Goal: Task Accomplishment & Management: Manage account settings

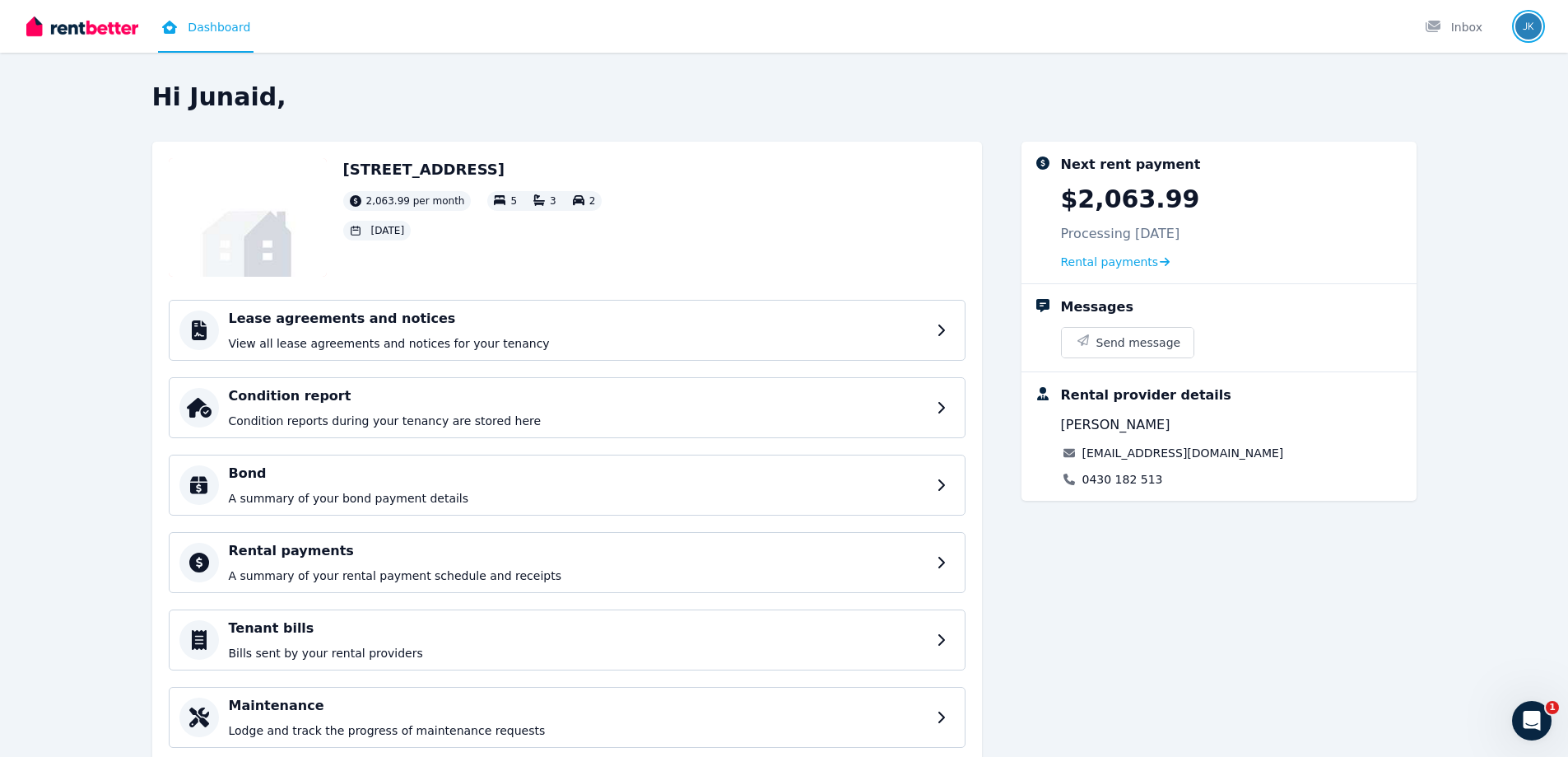
click at [1516, 28] on img "button" at bounding box center [1528, 26] width 26 height 26
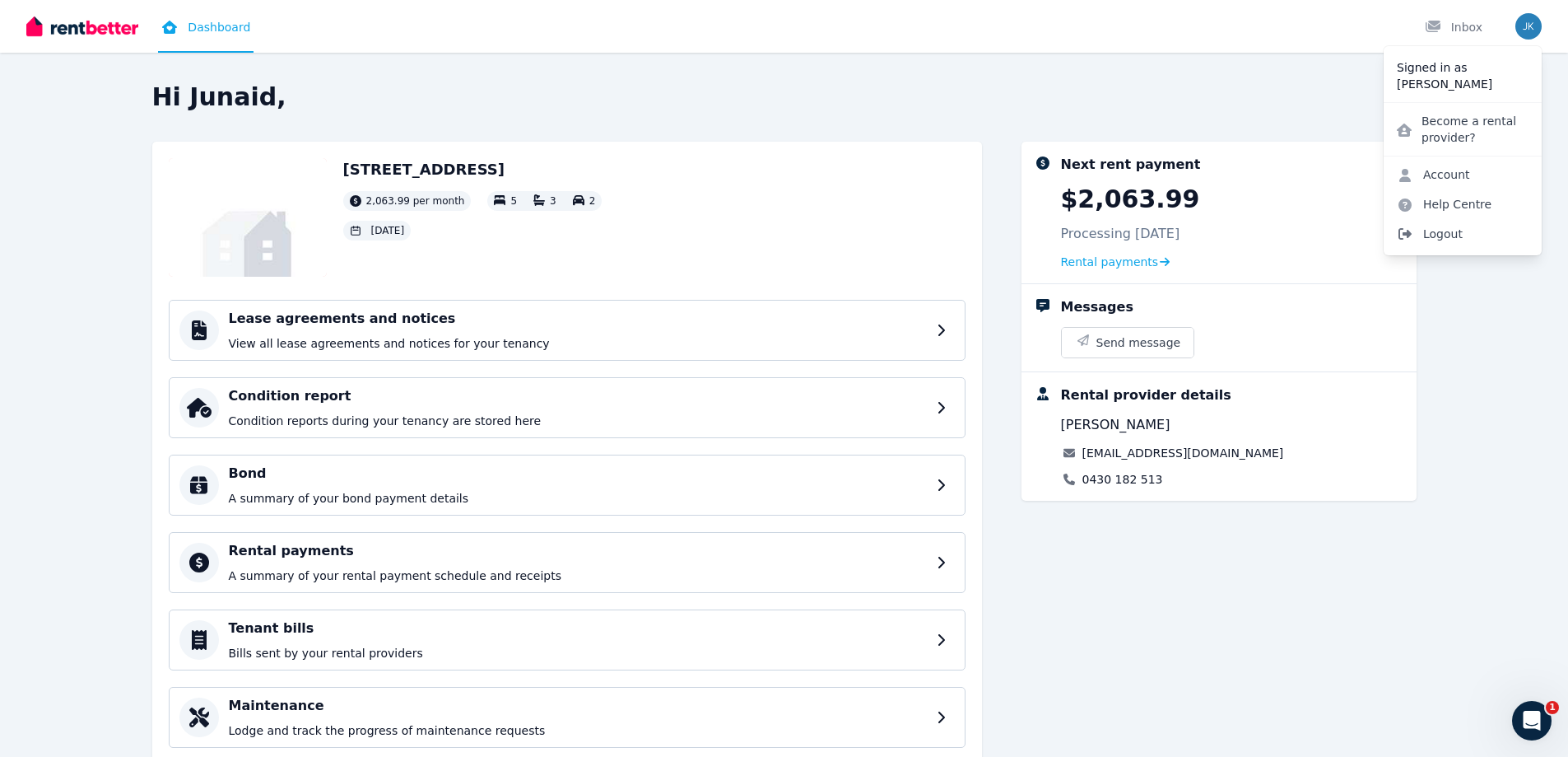
click at [1446, 229] on span "Logout" at bounding box center [1462, 233] width 158 height 29
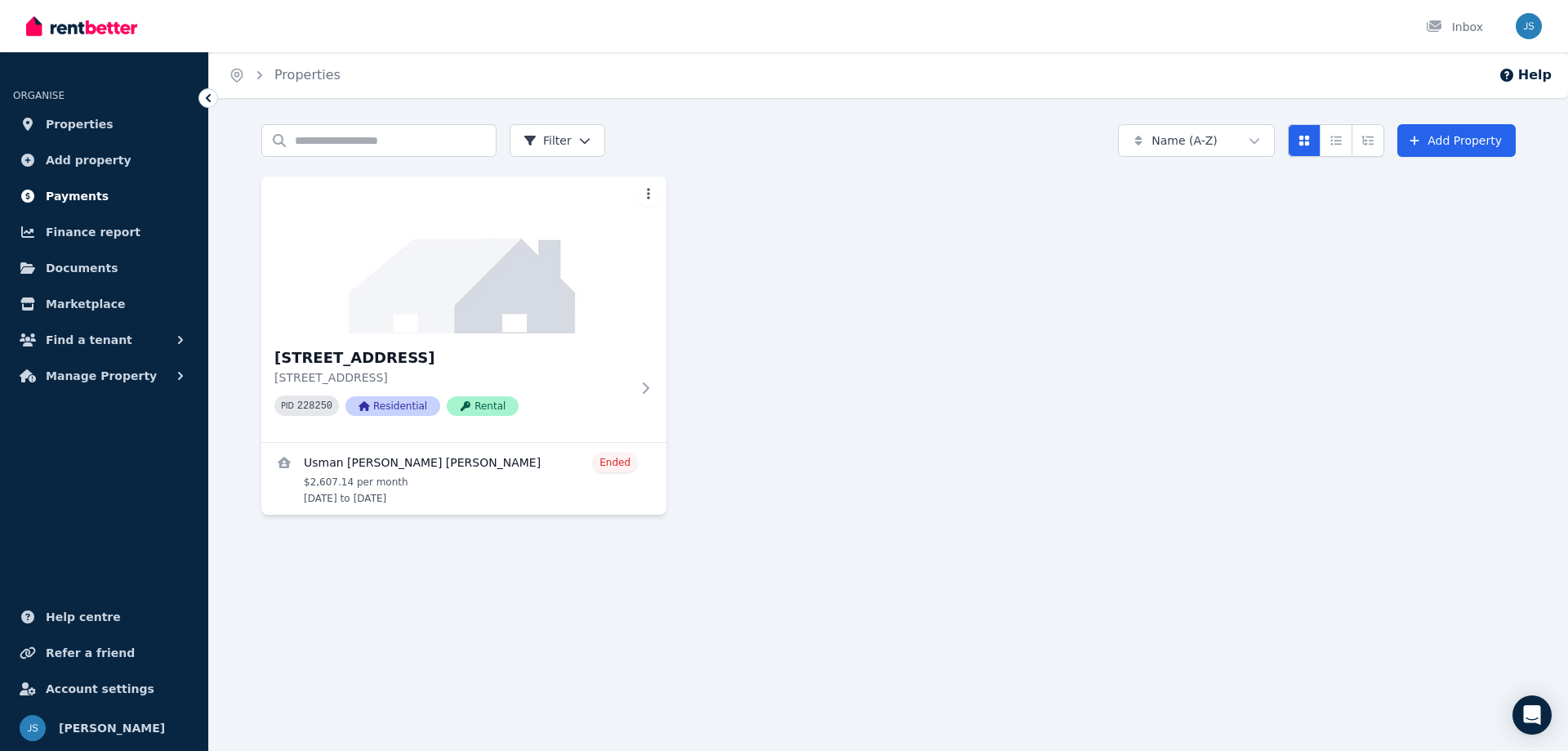
click at [91, 194] on span "Payments" at bounding box center [77, 195] width 63 height 20
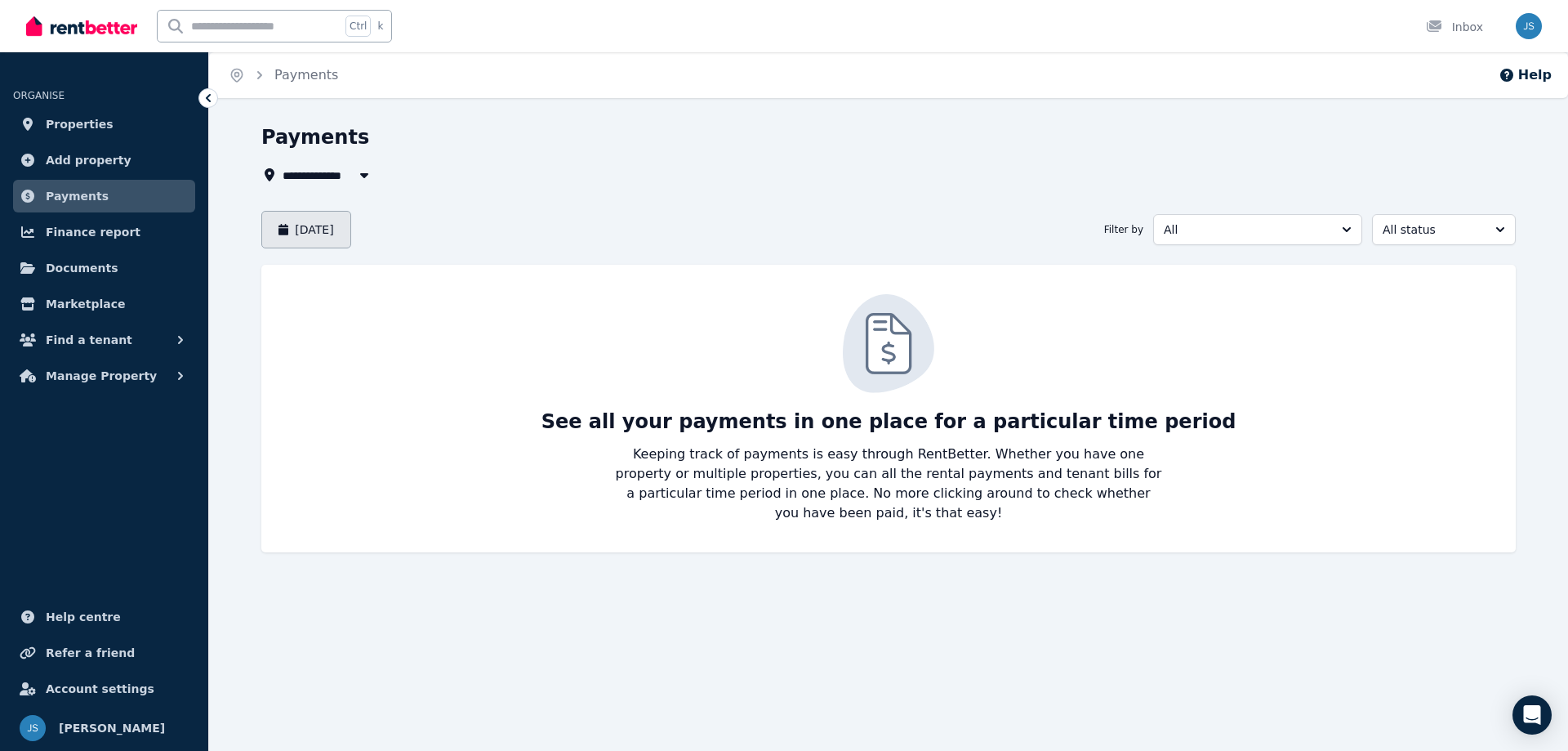
click at [326, 229] on button "August 2025" at bounding box center [306, 230] width 90 height 38
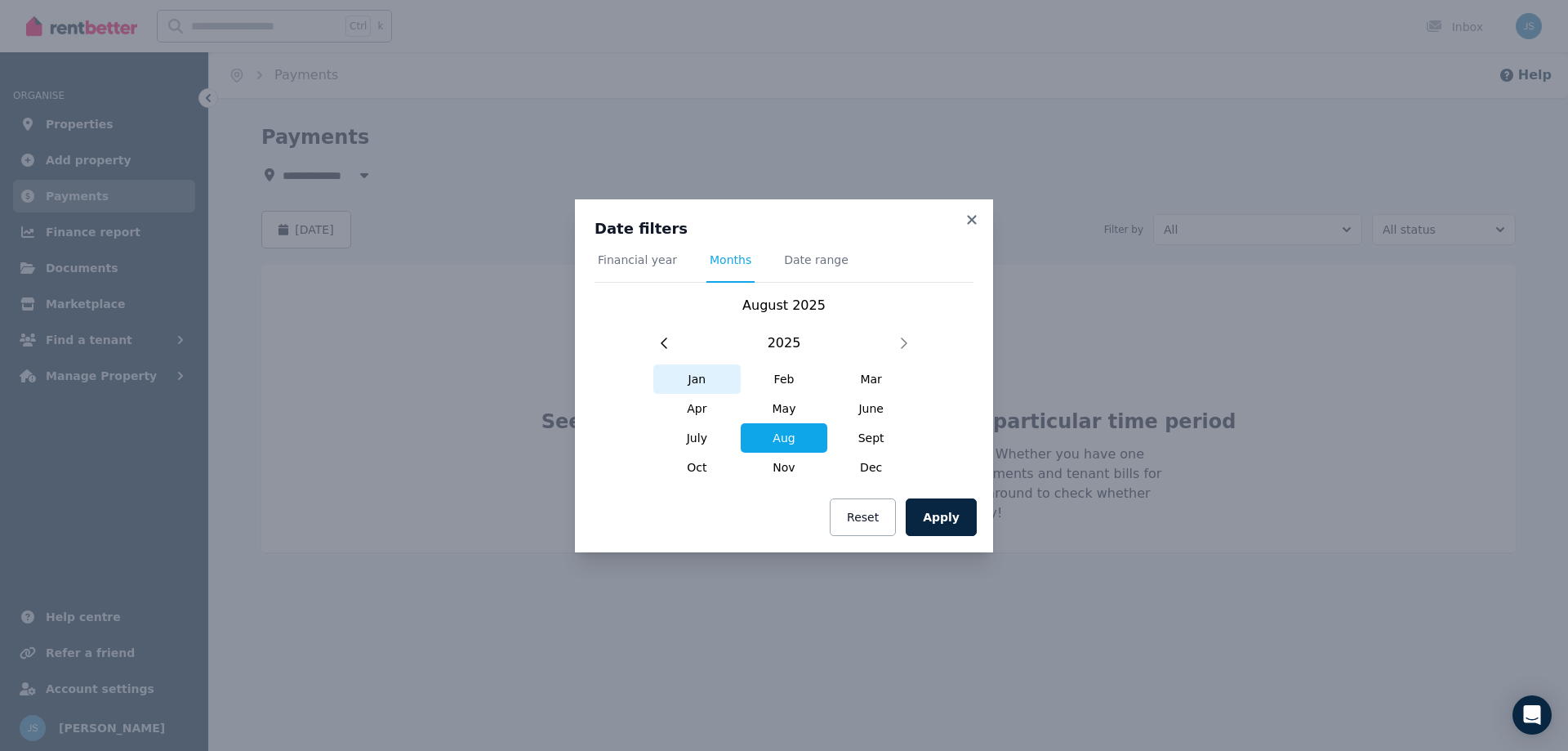
click at [693, 376] on span "Jan" at bounding box center [696, 378] width 87 height 29
click at [960, 516] on button "Apply" at bounding box center [941, 517] width 71 height 38
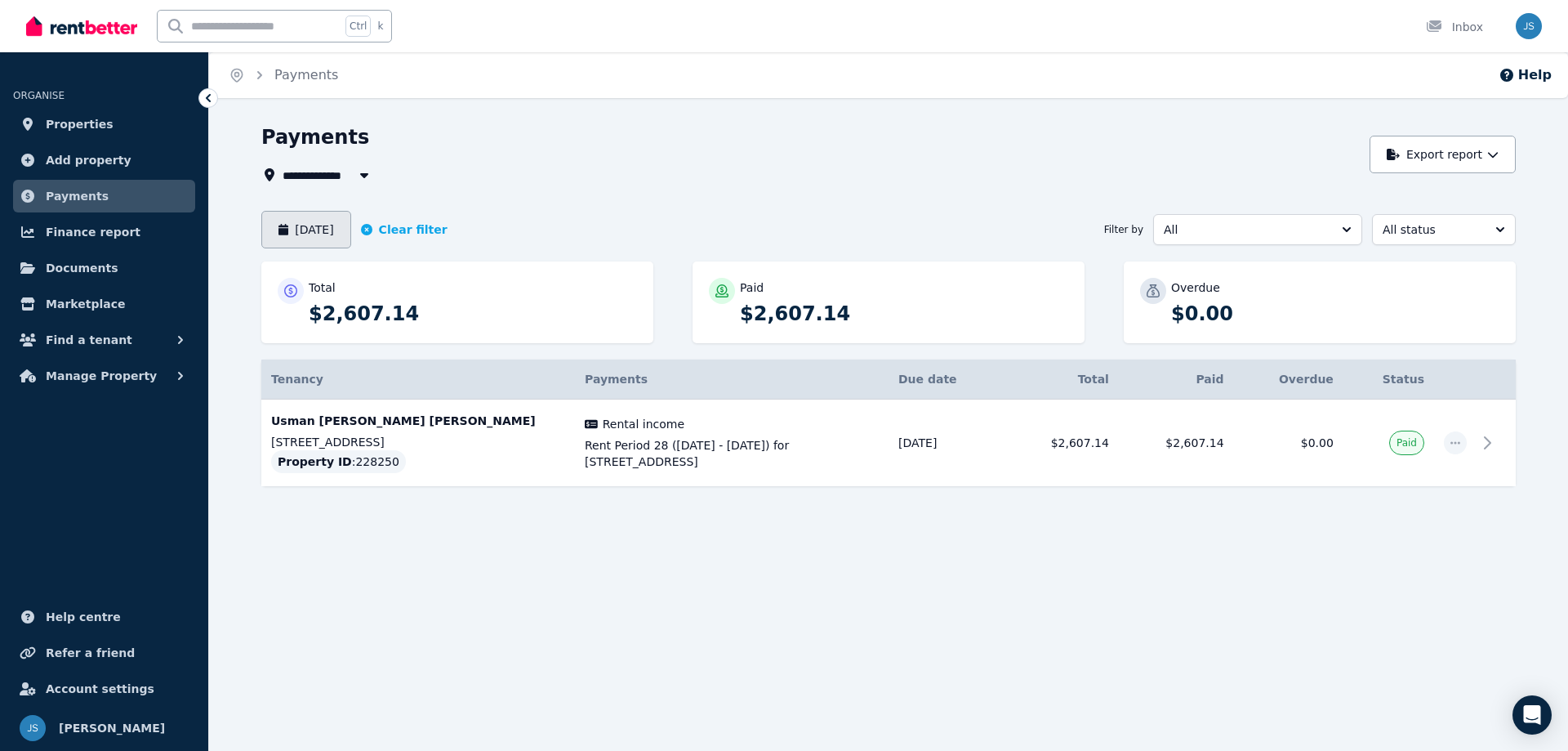
click at [351, 228] on button "January 2025" at bounding box center [306, 230] width 90 height 38
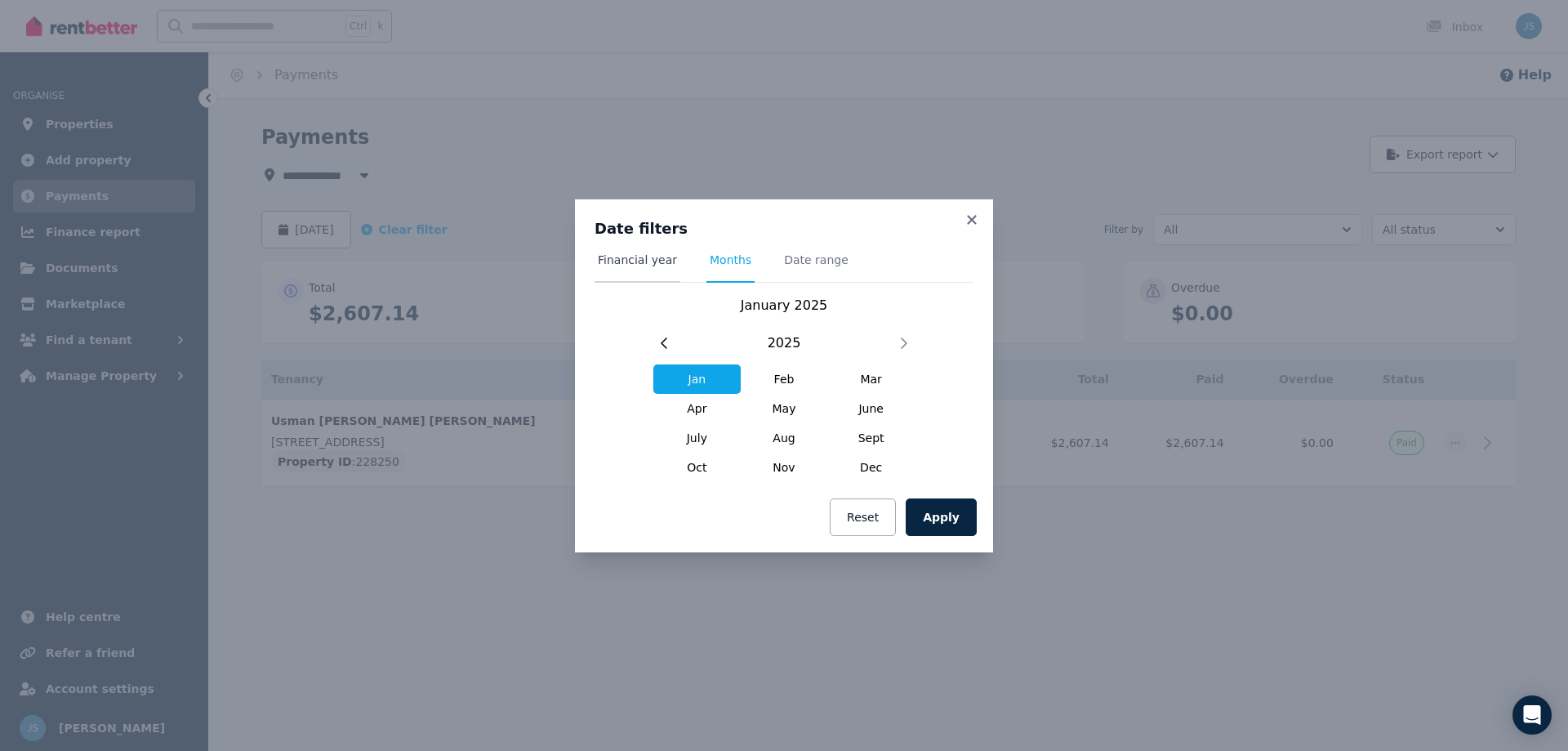
click at [651, 263] on span "Financial year" at bounding box center [637, 259] width 79 height 16
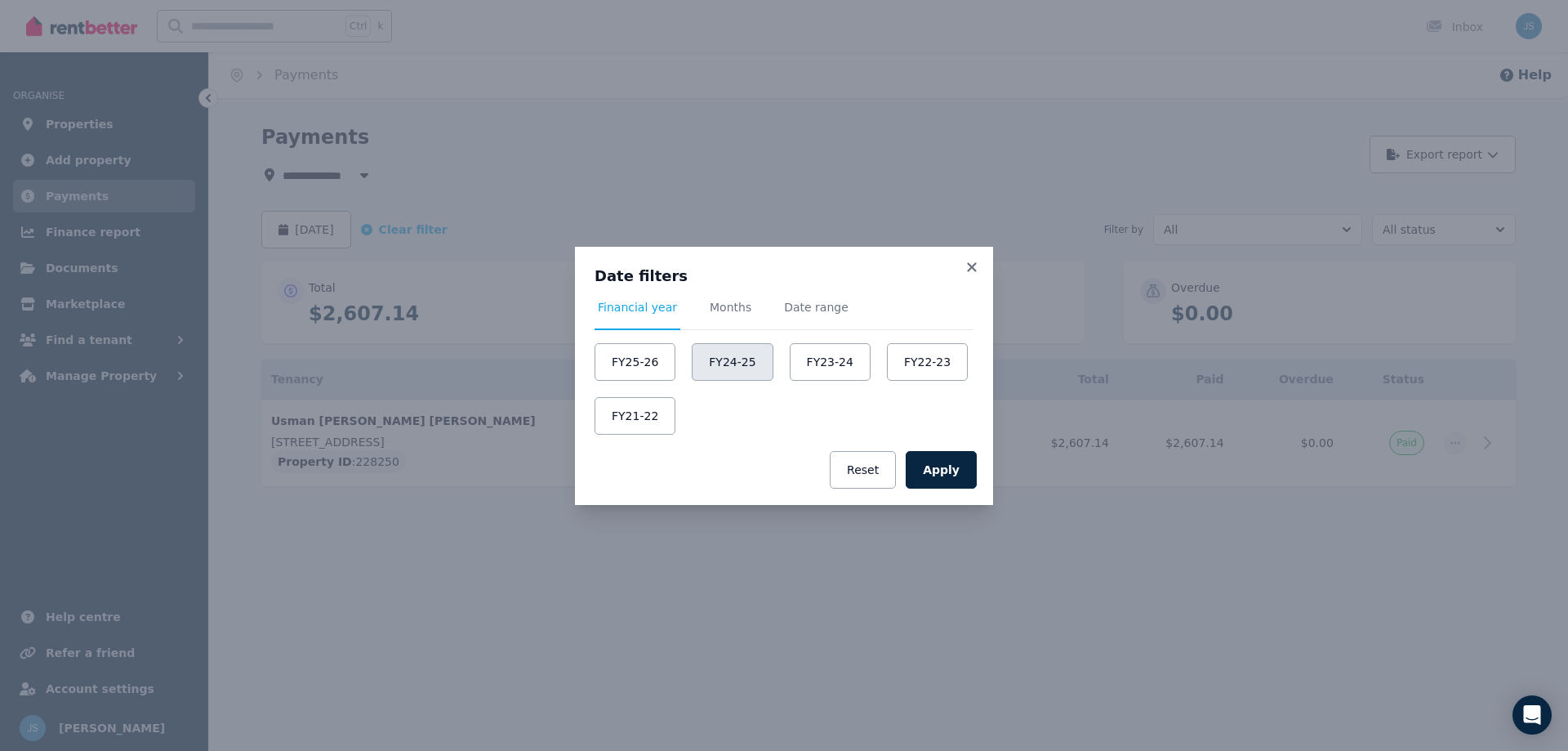
click at [710, 356] on button "FY24-25" at bounding box center [732, 362] width 81 height 38
click at [958, 475] on button "Apply" at bounding box center [941, 469] width 71 height 38
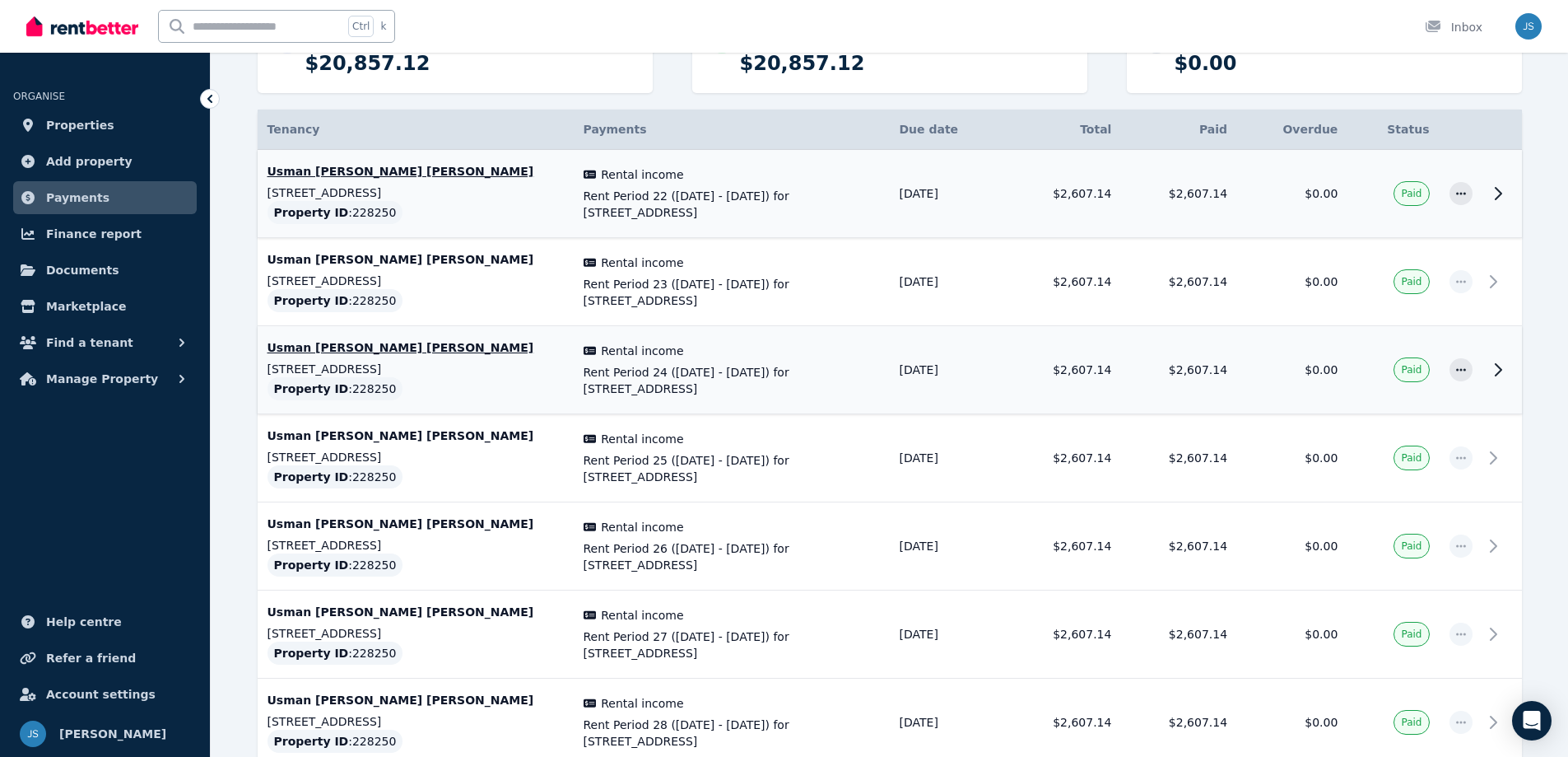
scroll to position [439, 0]
